Goal: Task Accomplishment & Management: Manage account settings

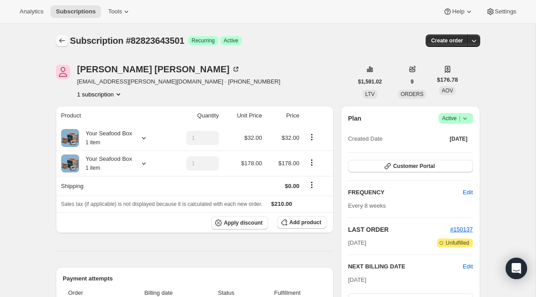
click at [56, 41] on button "Subscriptions" at bounding box center [62, 40] width 13 height 13
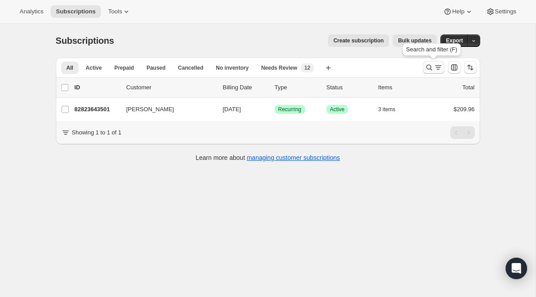
click at [438, 68] on icon "Search and filter results" at bounding box center [438, 67] width 9 height 9
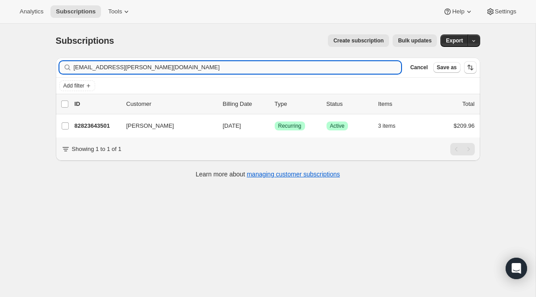
drag, startPoint x: 196, startPoint y: 63, endPoint x: 79, endPoint y: 63, distance: 117.0
click at [81, 63] on input "[EMAIL_ADDRESS][PERSON_NAME][DOMAIN_NAME]" at bounding box center [238, 67] width 328 height 13
click at [140, 72] on input "[EMAIL_ADDRESS][PERSON_NAME][DOMAIN_NAME]" at bounding box center [238, 67] width 328 height 13
drag, startPoint x: 142, startPoint y: 70, endPoint x: -4, endPoint y: 33, distance: 151.3
click at [0, 33] on html "Analytics Subscriptions Tools Help Settings Skip to content Subscriptions. This…" at bounding box center [268, 148] width 536 height 297
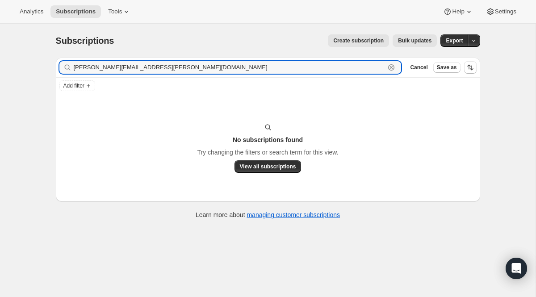
drag, startPoint x: 184, startPoint y: 69, endPoint x: 16, endPoint y: 42, distance: 170.0
click at [16, 42] on div "Subscriptions. This page is ready Subscriptions Create subscription Bulk update…" at bounding box center [267, 172] width 535 height 297
paste input "text"
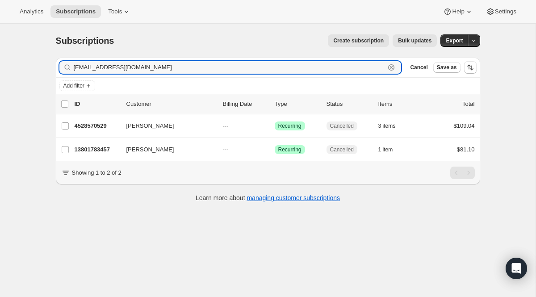
type input "[EMAIL_ADDRESS][DOMAIN_NAME]"
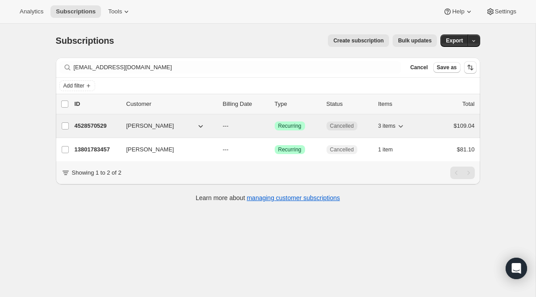
click at [331, 128] on span "Cancelled" at bounding box center [342, 125] width 24 height 7
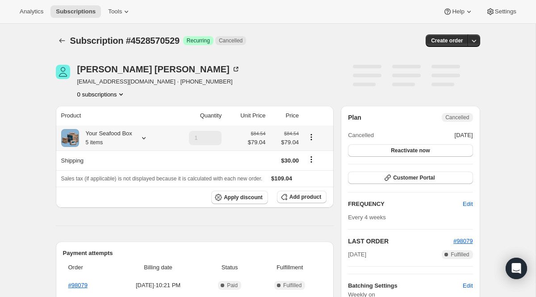
click at [146, 138] on icon at bounding box center [143, 137] width 9 height 9
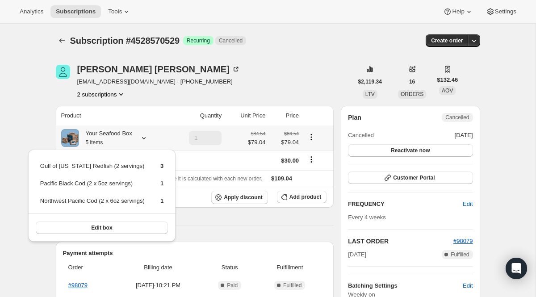
click at [146, 138] on icon at bounding box center [143, 137] width 9 height 9
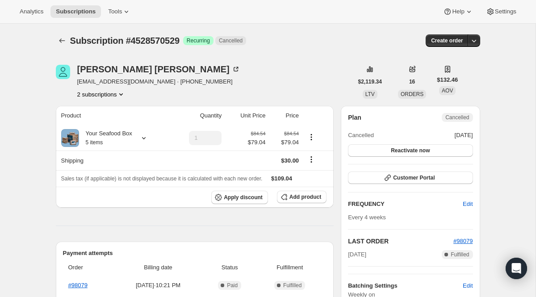
click at [117, 95] on button "2 subscriptions" at bounding box center [101, 94] width 49 height 9
click at [109, 109] on span "13801783457" at bounding box center [100, 111] width 59 height 9
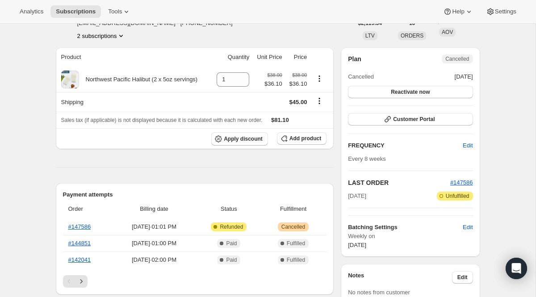
scroll to position [13, 0]
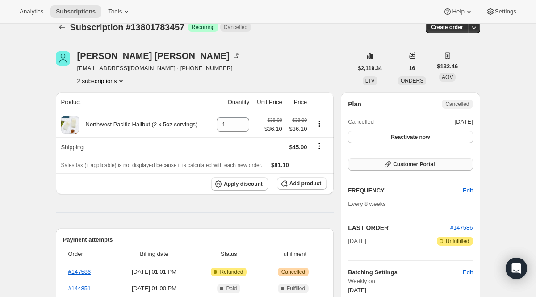
click at [375, 166] on button "Customer Portal" at bounding box center [410, 164] width 125 height 13
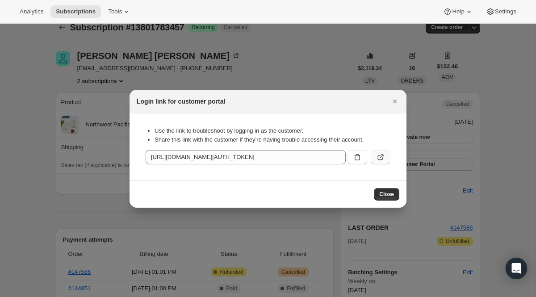
click at [377, 158] on icon ":rq2:" at bounding box center [380, 157] width 9 height 9
click at [394, 100] on icon "Close" at bounding box center [395, 102] width 4 height 4
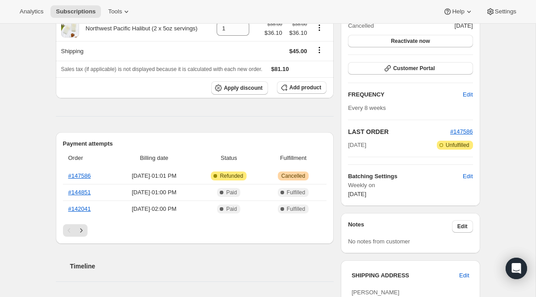
scroll to position [120, 0]
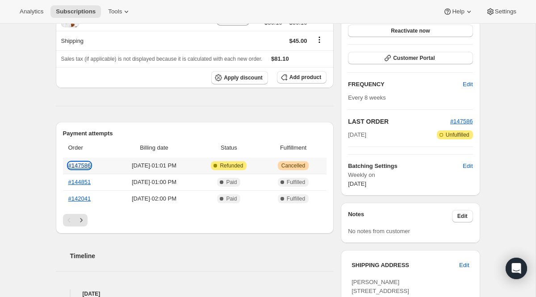
click at [84, 166] on link "#147586" at bounding box center [79, 165] width 23 height 7
click at [79, 183] on link "#144851" at bounding box center [79, 182] width 23 height 7
click at [81, 199] on link "#142041" at bounding box center [79, 198] width 23 height 7
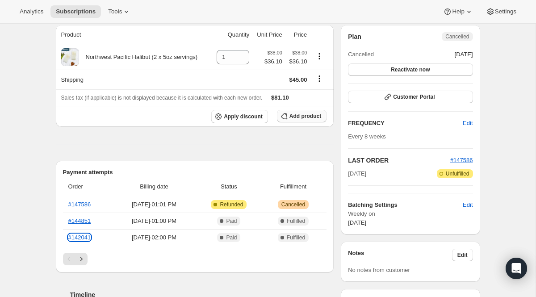
scroll to position [60, 0]
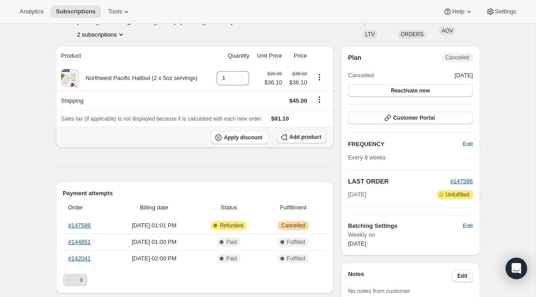
click at [290, 140] on span "Add product" at bounding box center [305, 136] width 32 height 7
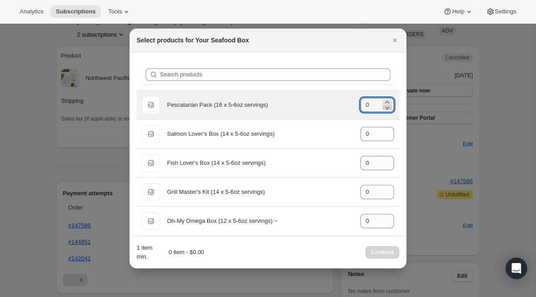
click at [386, 104] on icon ":rr3:" at bounding box center [387, 107] width 9 height 9
click at [388, 104] on icon ":rr3:" at bounding box center [387, 107] width 9 height 9
click at [388, 99] on icon ":rr3:" at bounding box center [387, 102] width 9 height 9
type input "1"
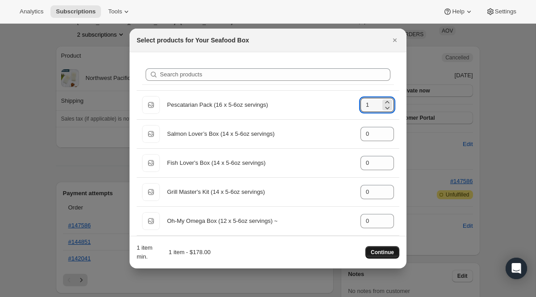
click at [375, 248] on button "Continue" at bounding box center [382, 252] width 34 height 13
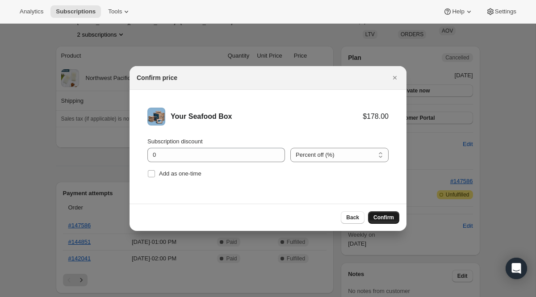
click at [381, 216] on span "Confirm" at bounding box center [383, 217] width 21 height 7
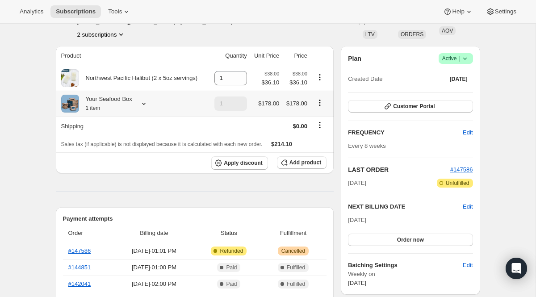
click at [146, 101] on icon at bounding box center [143, 103] width 9 height 9
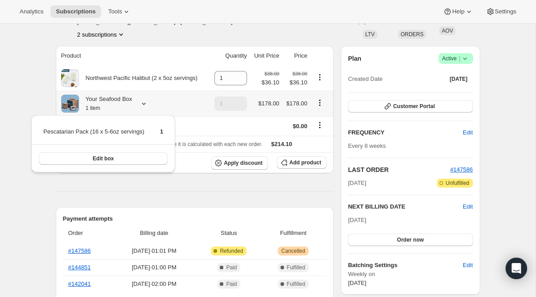
drag, startPoint x: 42, startPoint y: 134, endPoint x: 167, endPoint y: 135, distance: 124.6
click at [164, 135] on table "Pescatarian Pack (16 x 5-6oz servings) 1" at bounding box center [103, 135] width 122 height 18
drag, startPoint x: 44, startPoint y: 133, endPoint x: 164, endPoint y: 134, distance: 120.6
click at [163, 134] on tr "Pescatarian Pack (16 x 5-6oz servings) 1" at bounding box center [103, 135] width 121 height 17
copy td "Pescatarian Pack (16 x 5-6oz servings)"
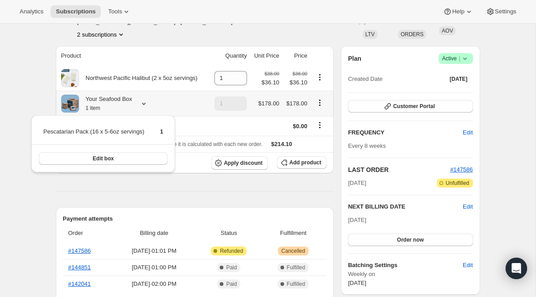
click at [209, 105] on th "Your Seafood Box 1 item" at bounding box center [133, 103] width 154 height 25
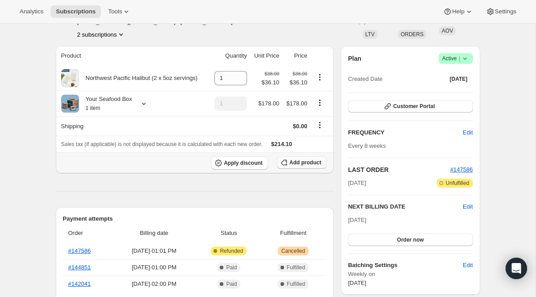
click at [295, 162] on span "Add product" at bounding box center [305, 162] width 32 height 7
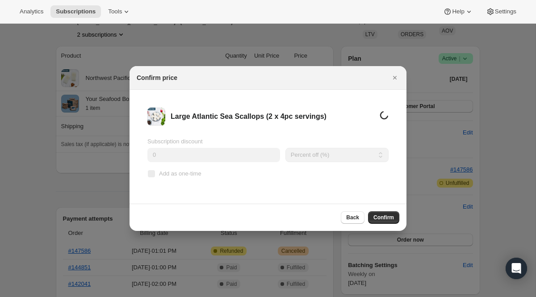
scroll to position [0, 0]
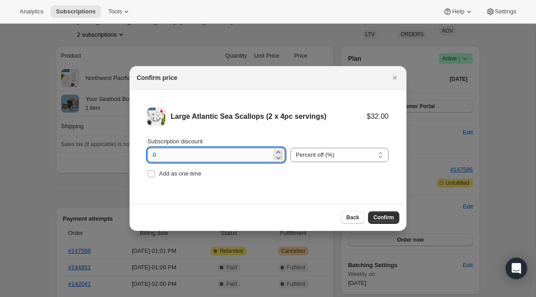
click at [210, 157] on input "0" at bounding box center [209, 155] width 124 height 14
type input "100"
click at [198, 174] on span "Add as one-time" at bounding box center [180, 173] width 42 height 7
click at [155, 174] on input "Add as one-time" at bounding box center [151, 173] width 7 height 7
checkbox input "true"
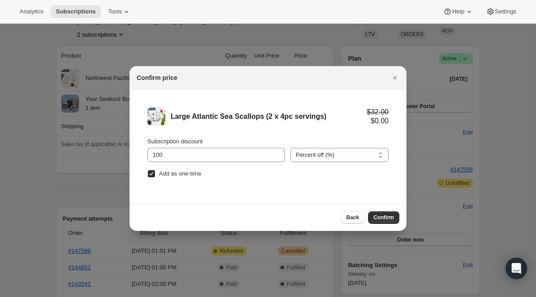
click at [380, 207] on div "Back Confirm" at bounding box center [267, 217] width 277 height 27
click at [379, 209] on div "Back Confirm" at bounding box center [267, 217] width 277 height 27
click at [379, 213] on button "Confirm" at bounding box center [383, 217] width 31 height 13
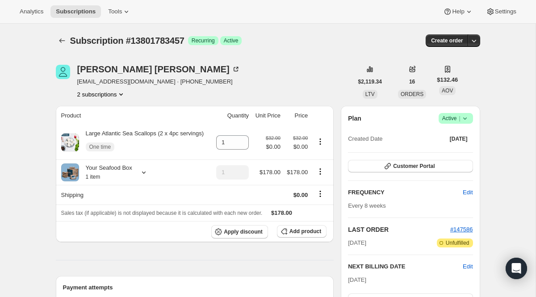
scroll to position [60, 0]
